Goal: Transaction & Acquisition: Purchase product/service

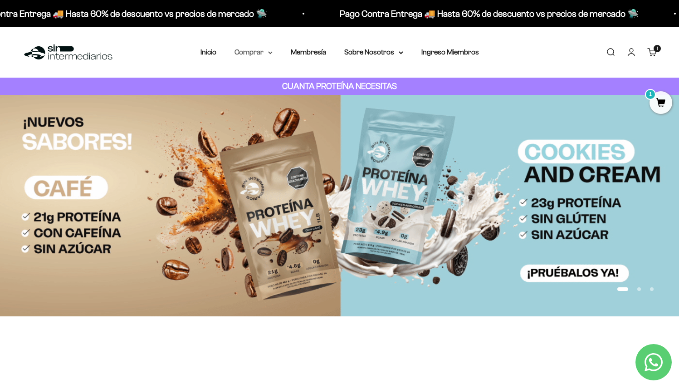
click at [254, 55] on summary "Comprar" at bounding box center [254, 52] width 38 height 12
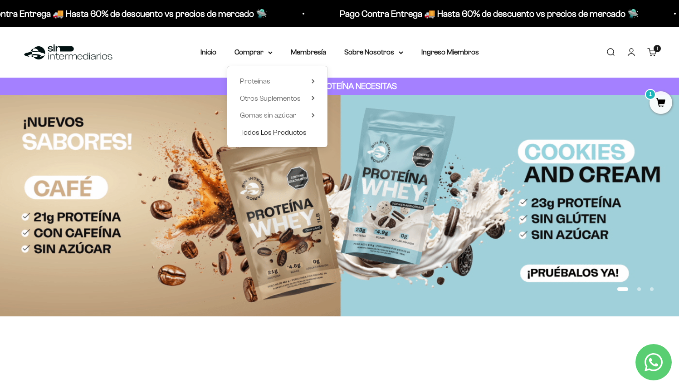
click at [274, 133] on span "Todos Los Productos" at bounding box center [273, 132] width 67 height 8
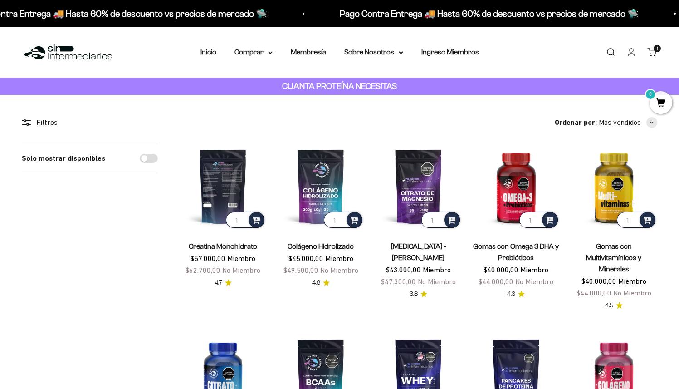
click at [232, 180] on img at bounding box center [223, 186] width 87 height 87
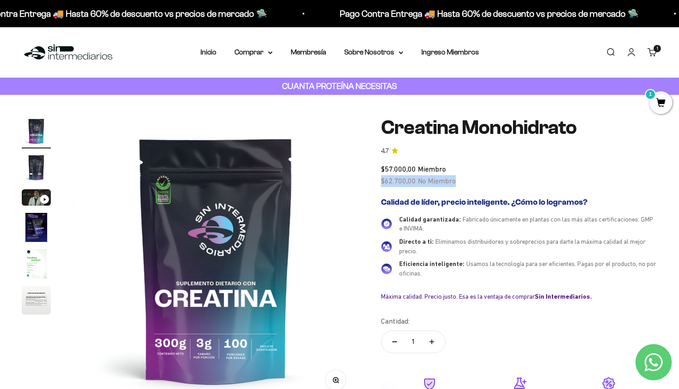
drag, startPoint x: 464, startPoint y: 181, endPoint x: 373, endPoint y: 185, distance: 91.3
click at [373, 185] on div "Zoom Ir al artículo 1 Ir al artículo 2 Ir al artículo 3 Ir al artículo 4 Ir al …" at bounding box center [340, 300] width 636 height 367
copy span "$62.700,00 No Miembro"
click at [254, 53] on summary "Comprar" at bounding box center [254, 52] width 38 height 12
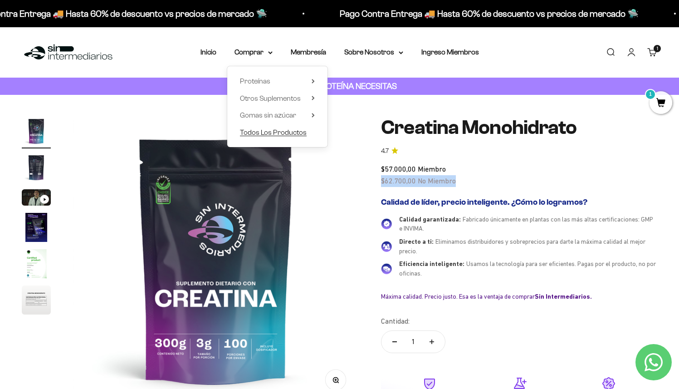
click at [271, 131] on span "Todos Los Productos" at bounding box center [273, 132] width 67 height 8
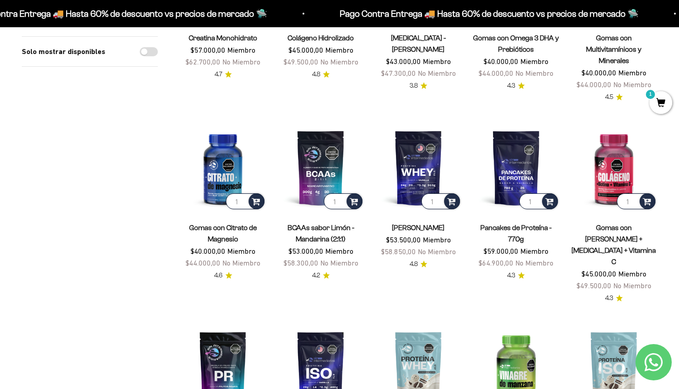
scroll to position [212, 0]
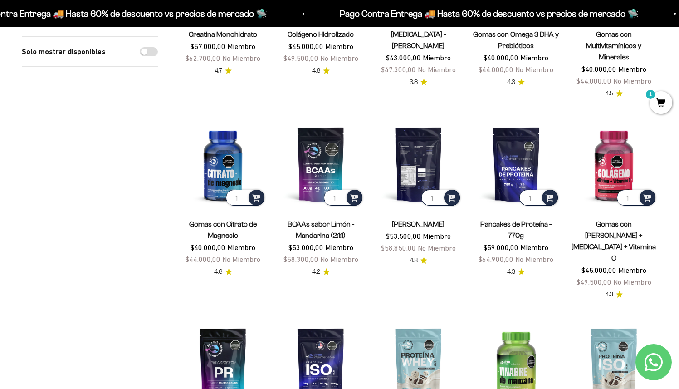
click at [412, 160] on img at bounding box center [418, 164] width 87 height 87
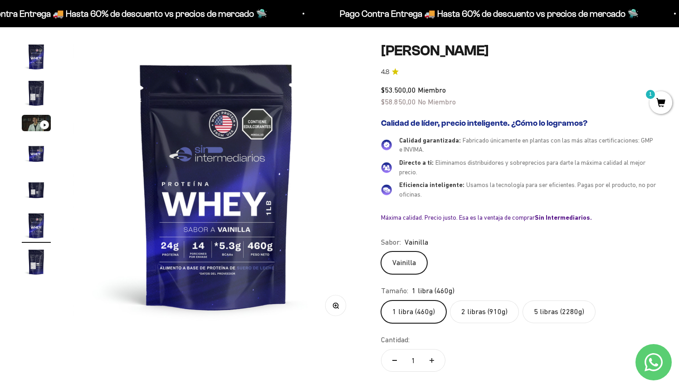
click at [545, 311] on label "5 libras (2280g)" at bounding box center [559, 311] width 73 height 23
click at [381, 300] on input "5 libras (2280g)" at bounding box center [381, 300] width 0 height 0
